Goal: Task Accomplishment & Management: Use online tool/utility

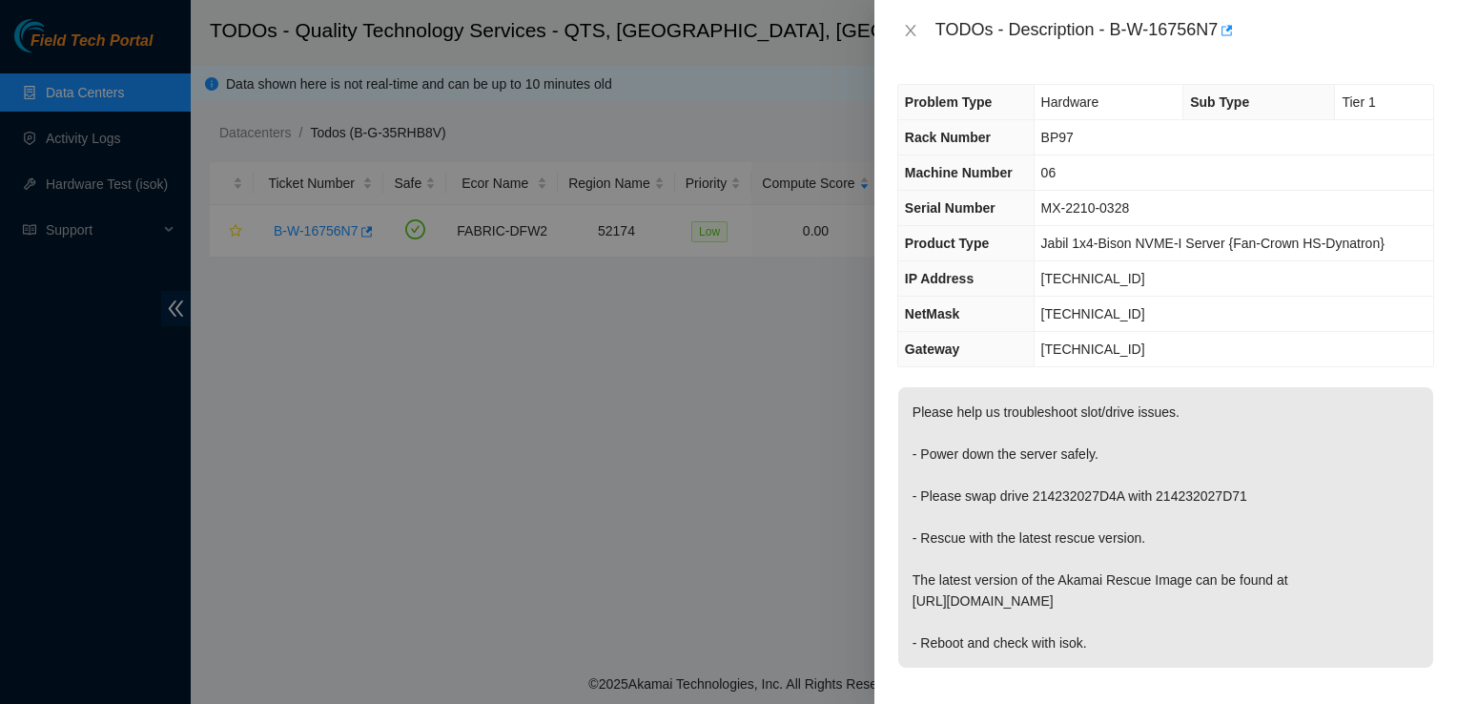
scroll to position [254, 0]
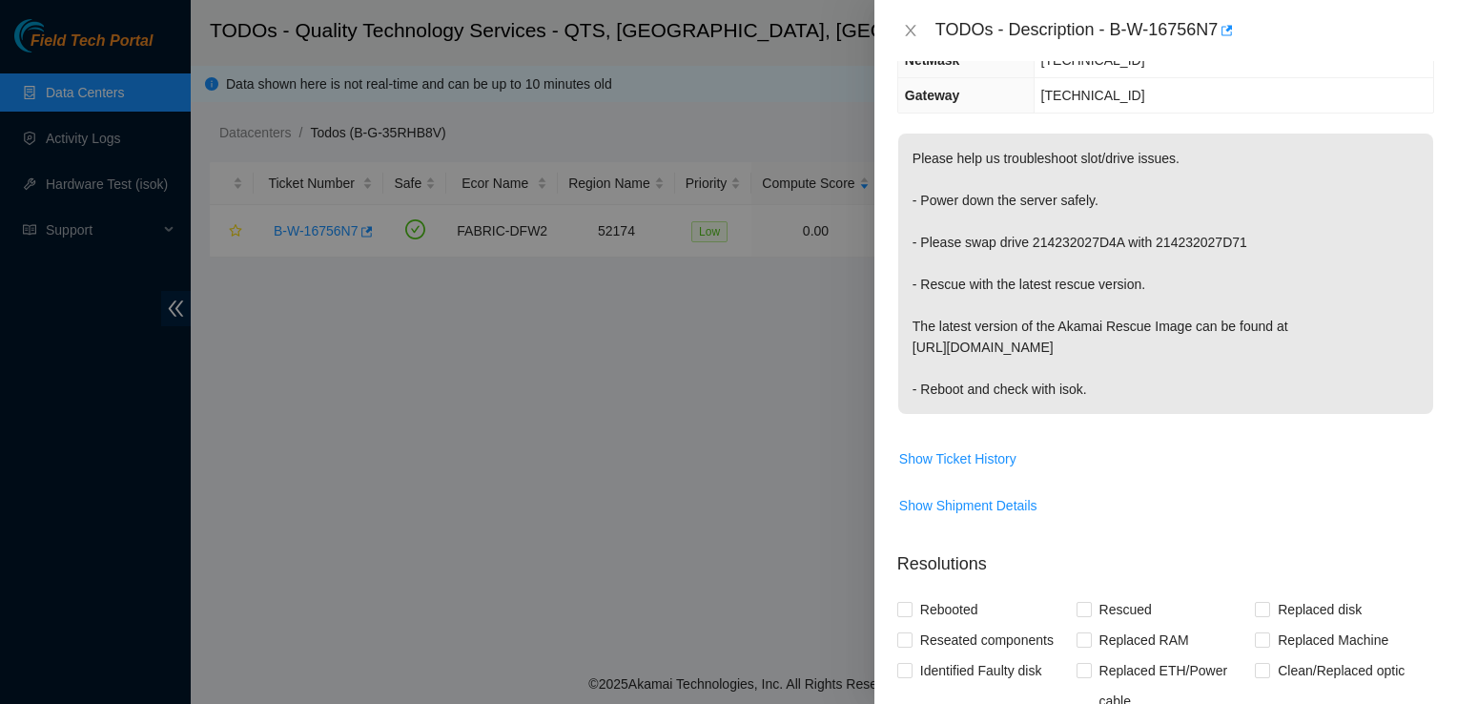
click at [198, 505] on div at bounding box center [728, 352] width 1457 height 704
click at [1308, 71] on td "[TECHNICAL_ID]" at bounding box center [1234, 60] width 400 height 35
click at [1238, 692] on span "Replaced ETH/Power cable" at bounding box center [1174, 685] width 164 height 61
click at [1090, 676] on input "Replaced ETH/Power cable" at bounding box center [1082, 669] width 13 height 13
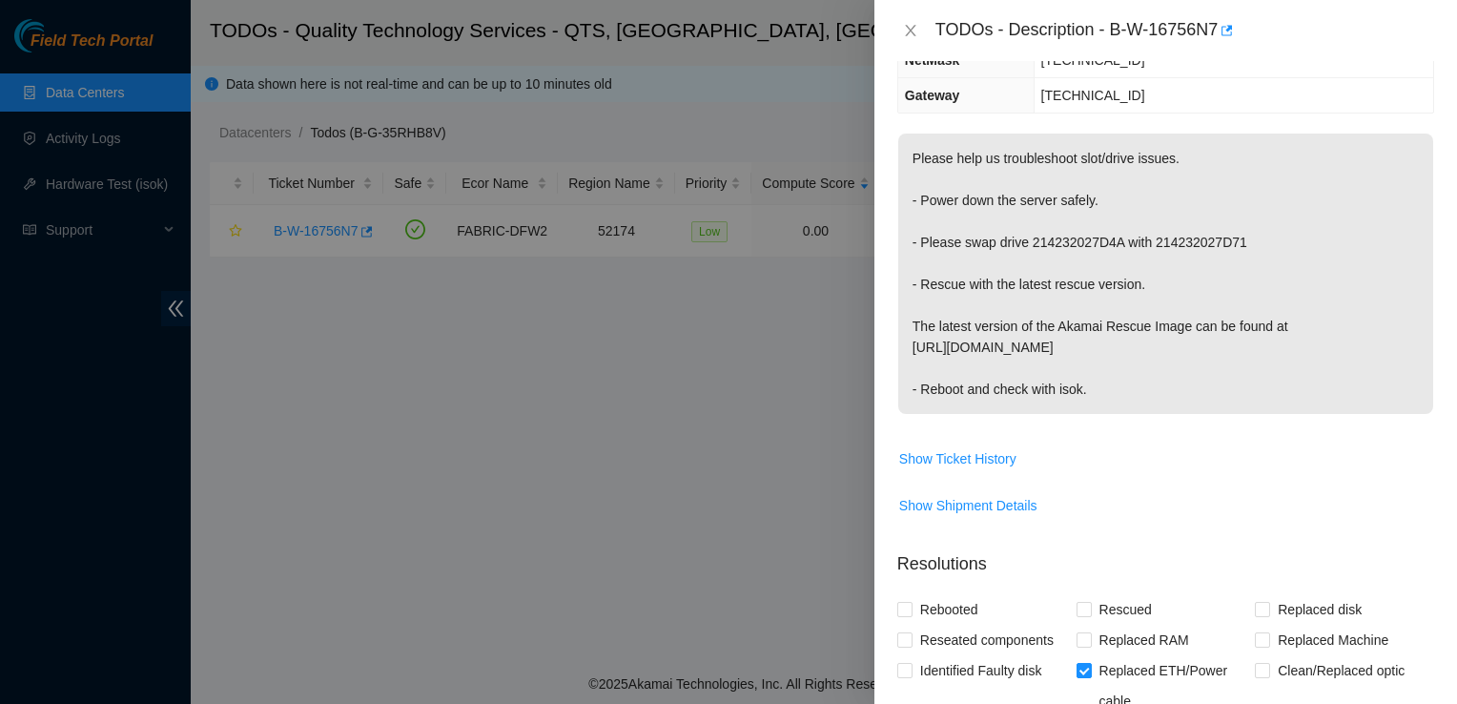
click at [1316, 688] on div "Clean/Replaced optic" at bounding box center [1344, 685] width 179 height 61
click at [1079, 681] on label "Replaced ETH/Power cable" at bounding box center [1165, 685] width 179 height 61
click at [1079, 676] on input "Replaced ETH/Power cable" at bounding box center [1082, 669] width 13 height 13
checkbox input "false"
click at [206, 388] on div at bounding box center [728, 352] width 1457 height 704
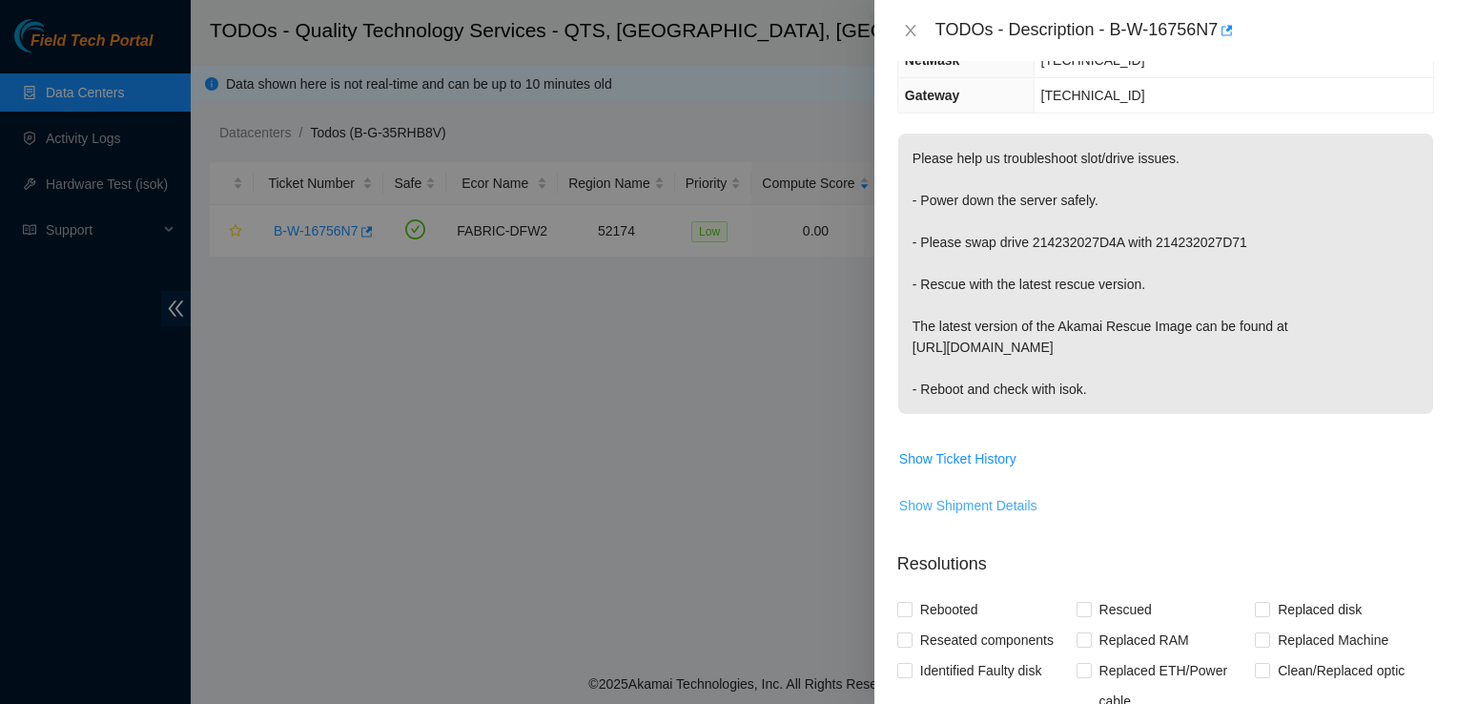
click at [997, 498] on span "Show Shipment Details" at bounding box center [968, 505] width 138 height 21
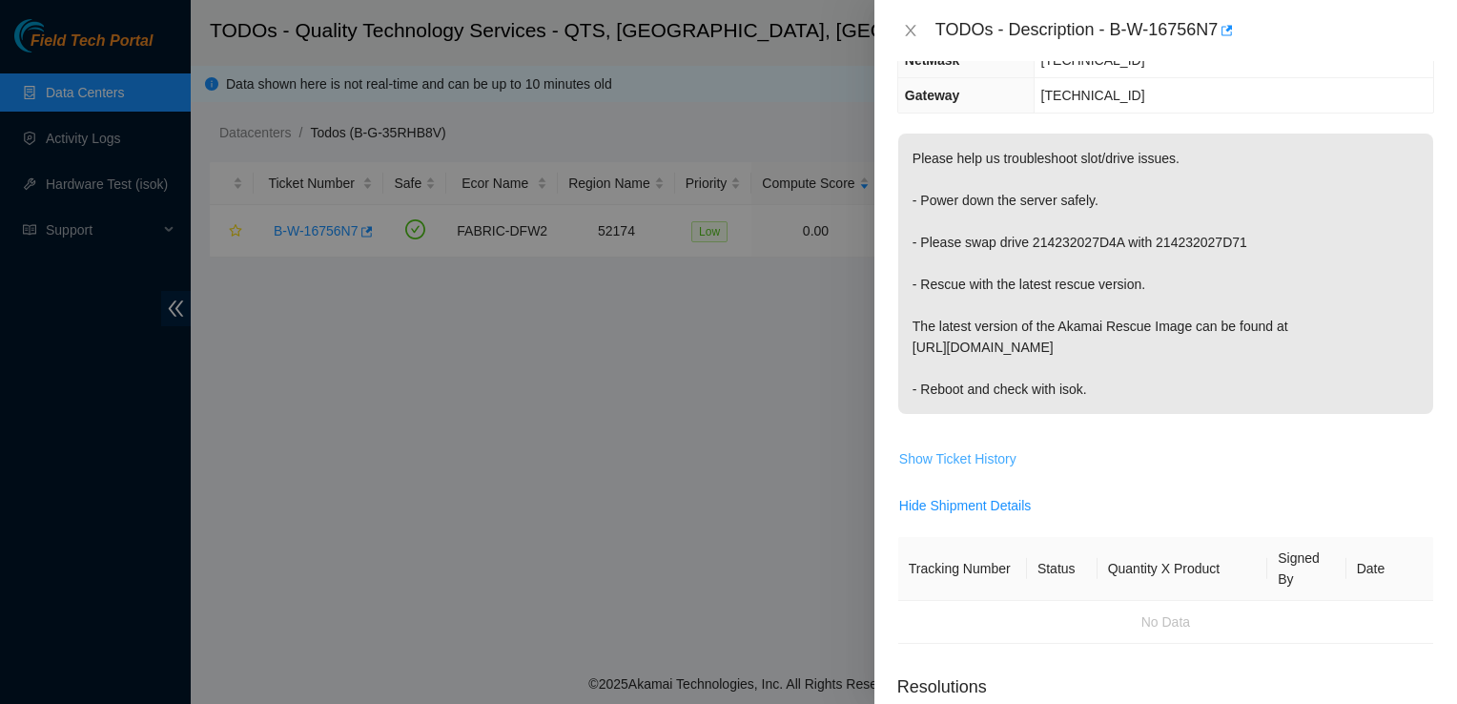
click at [969, 455] on span "Show Ticket History" at bounding box center [957, 458] width 117 height 21
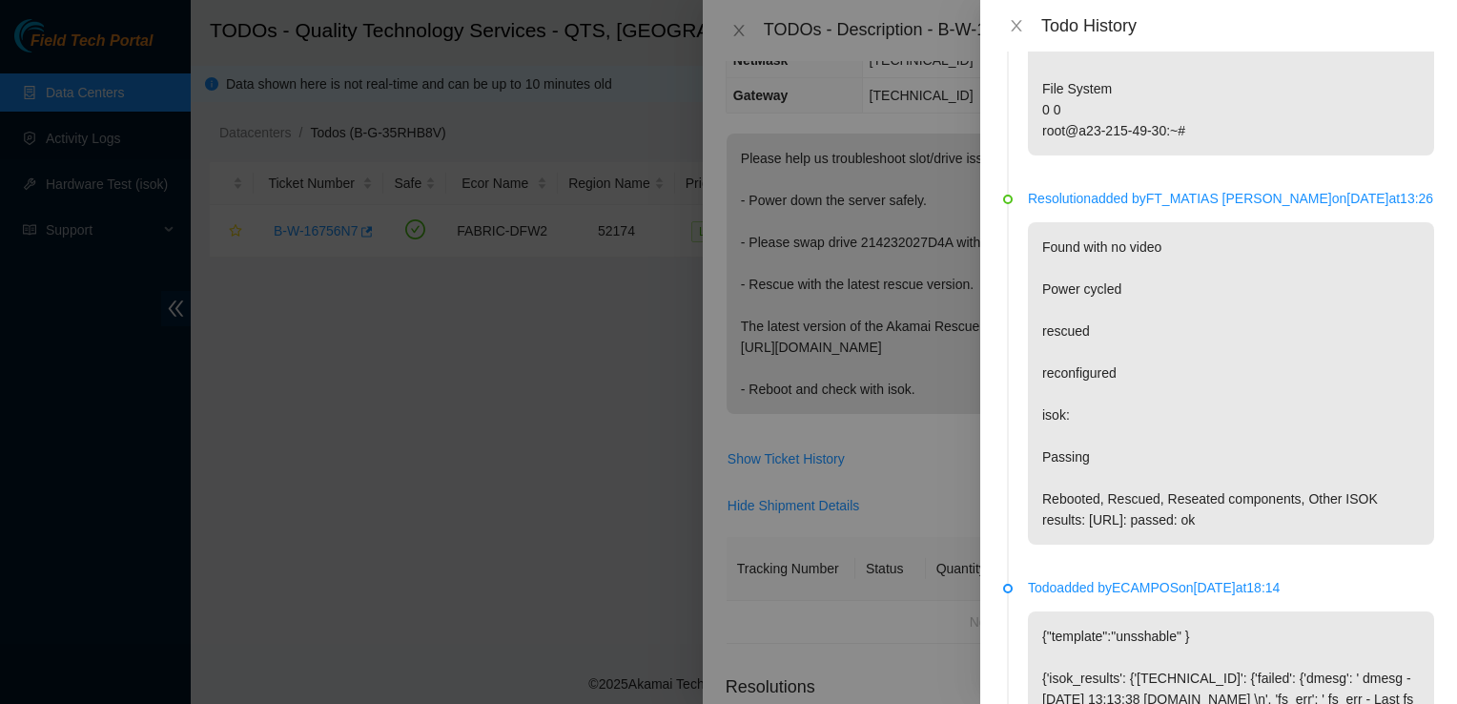
scroll to position [620, 0]
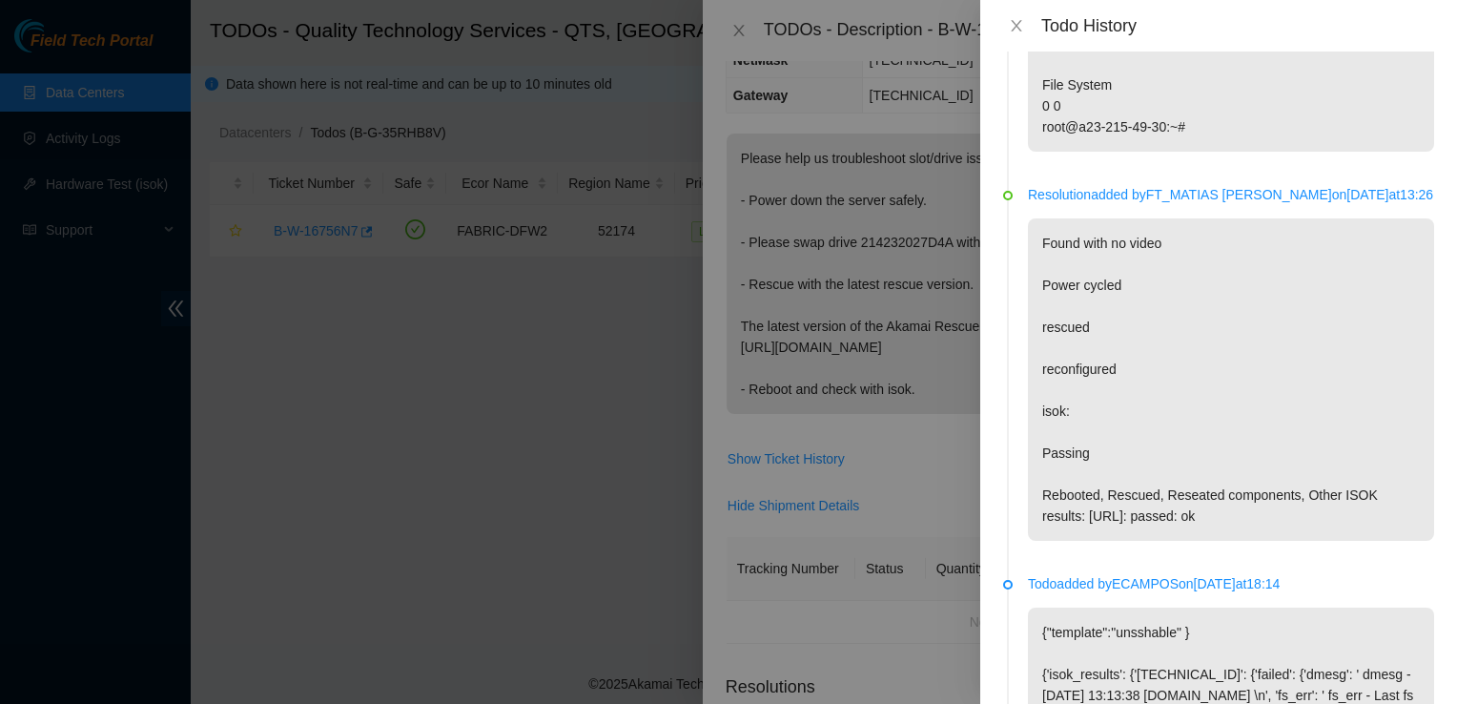
click at [904, 451] on div at bounding box center [728, 352] width 1457 height 704
